Goal: Task Accomplishment & Management: Use online tool/utility

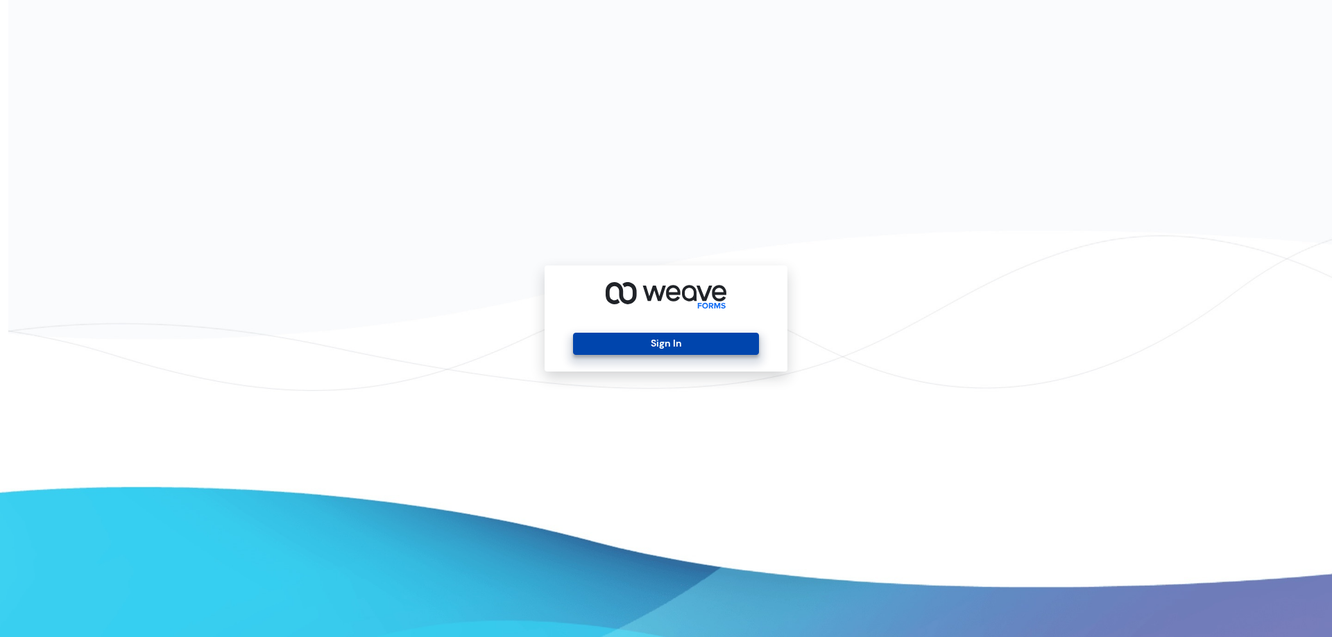
click at [666, 348] on button "Sign In" at bounding box center [665, 344] width 185 height 22
